Goal: Task Accomplishment & Management: Manage account settings

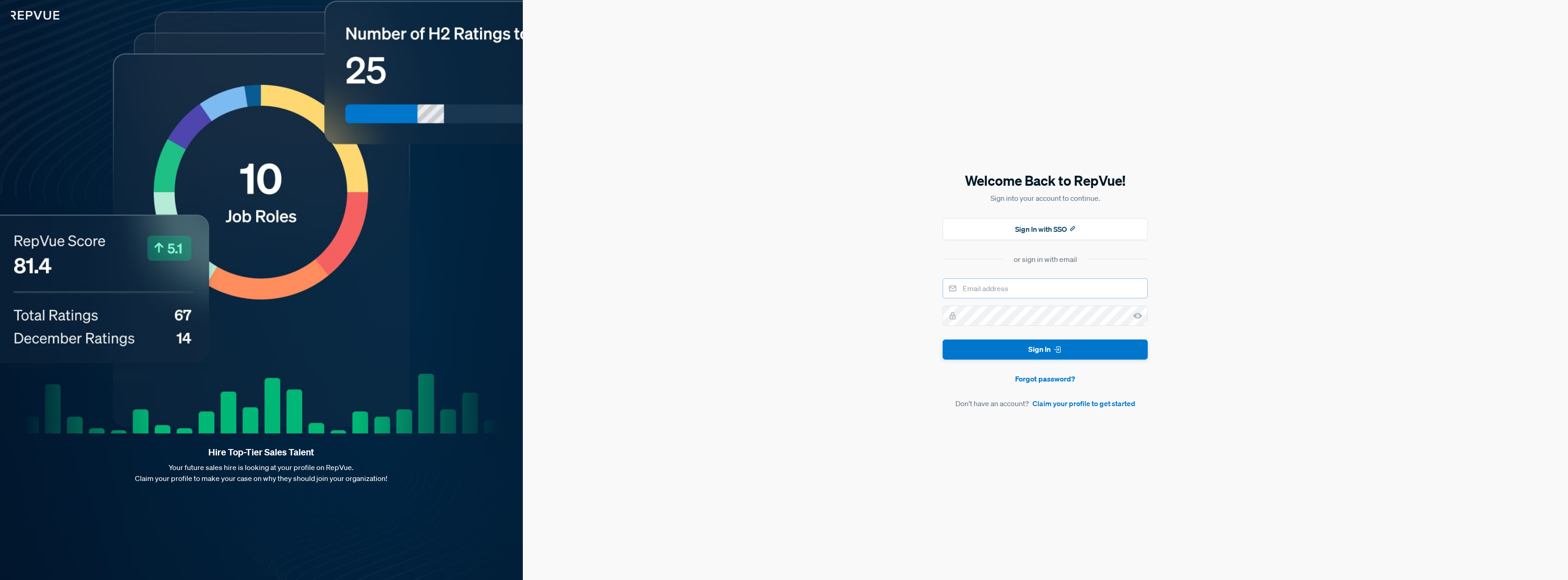
click at [986, 288] on input "email" at bounding box center [1045, 288] width 205 height 20
type input "[EMAIL_ADDRESS][DOMAIN_NAME]"
click at [943, 340] on button "Sign In" at bounding box center [1045, 350] width 205 height 21
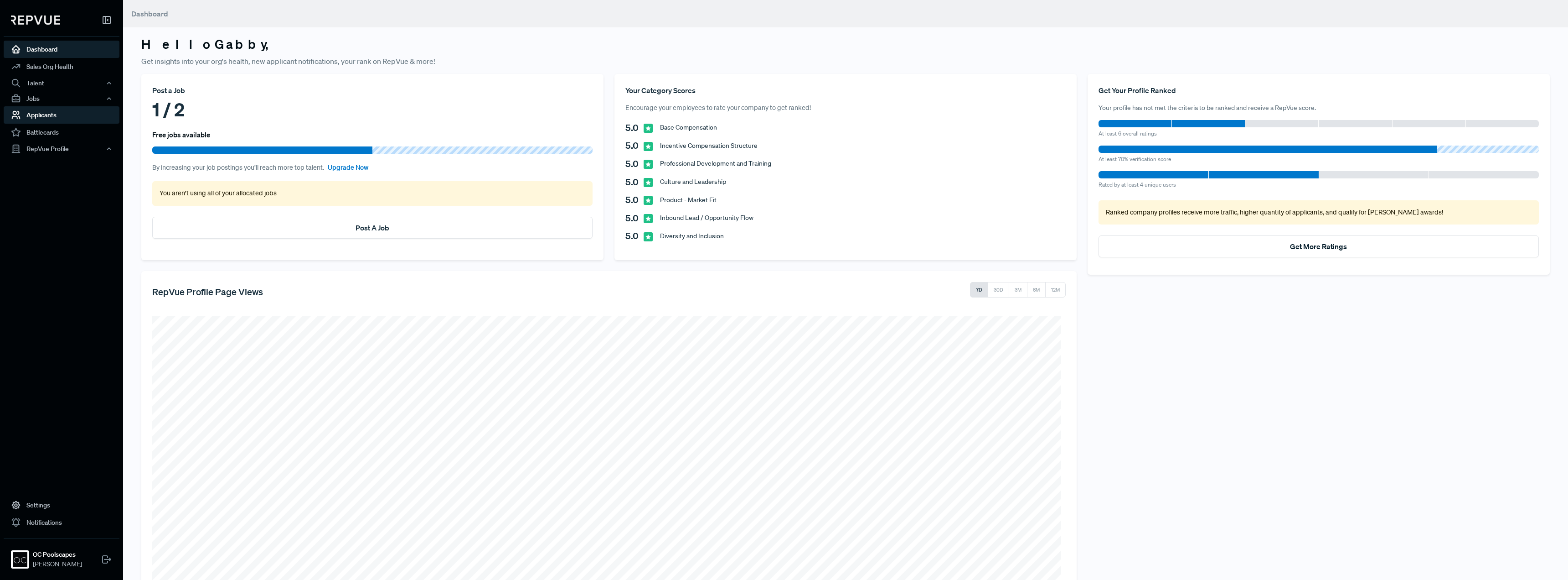
click at [57, 119] on link "Applicants" at bounding box center [61, 115] width 116 height 18
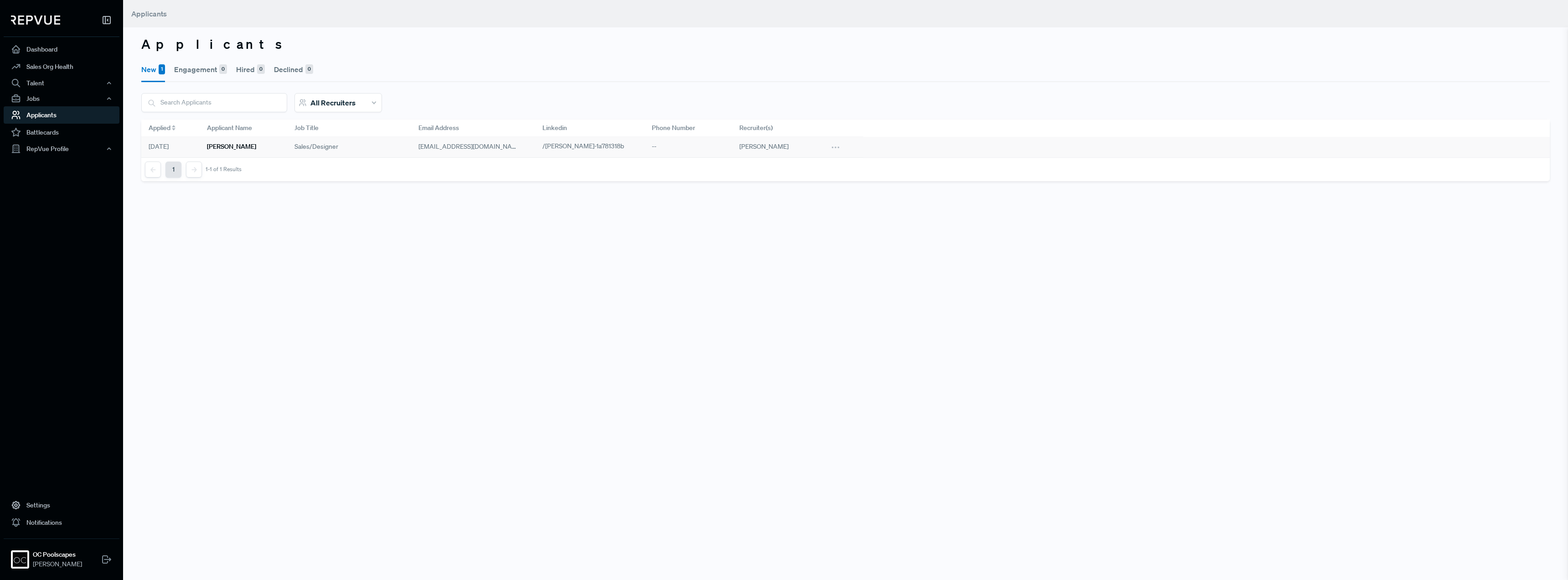
click at [231, 148] on h6 "[PERSON_NAME]" at bounding box center [231, 146] width 49 height 8
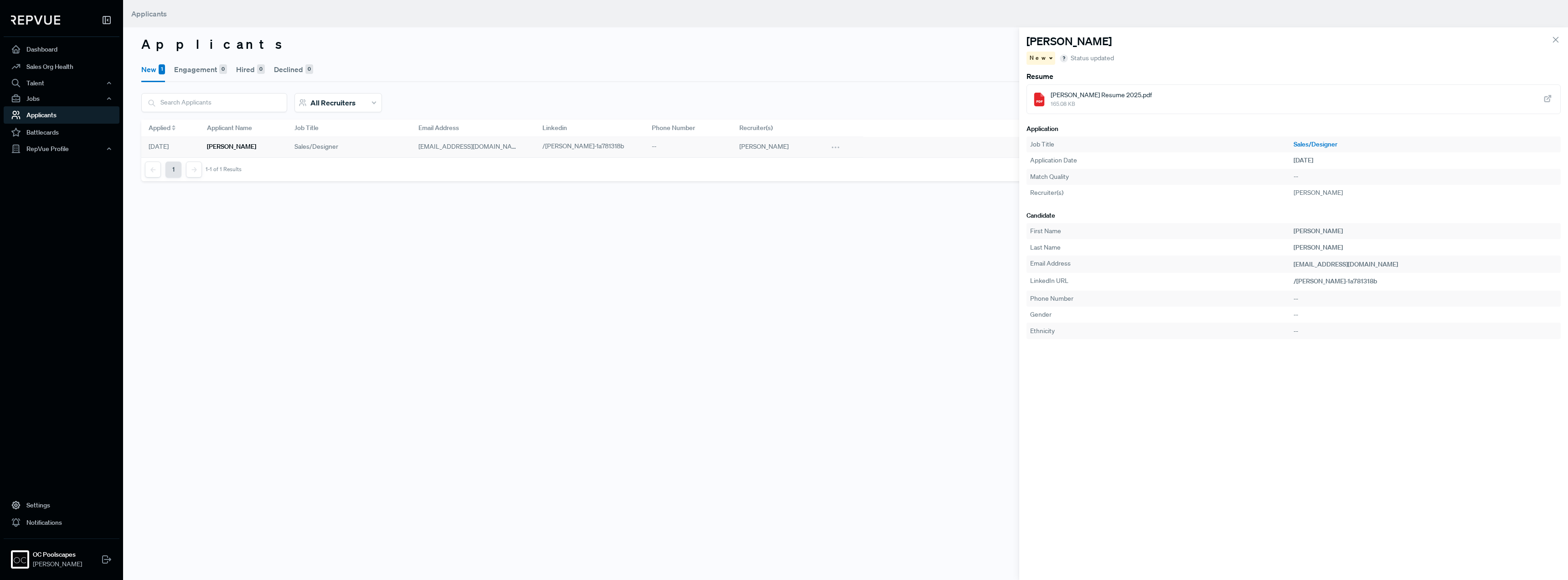
click at [1100, 93] on span "[PERSON_NAME] Resume 2025.pdf" at bounding box center [1101, 95] width 101 height 9
